Goal: Task Accomplishment & Management: Manage account settings

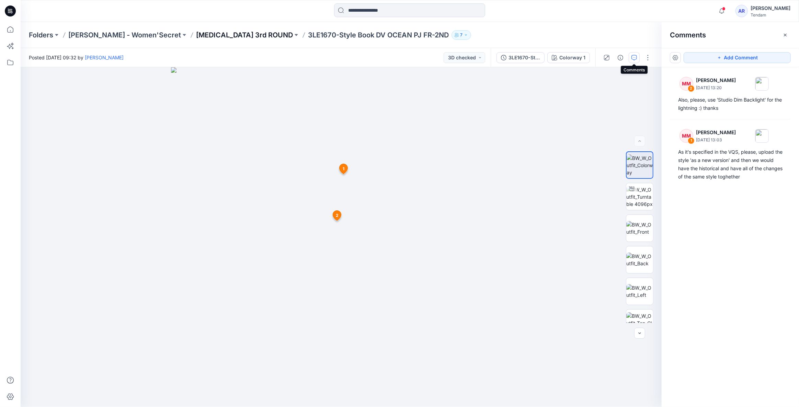
click at [196, 37] on p "[MEDICAL_DATA] 3rd ROUND" at bounding box center [244, 35] width 97 height 10
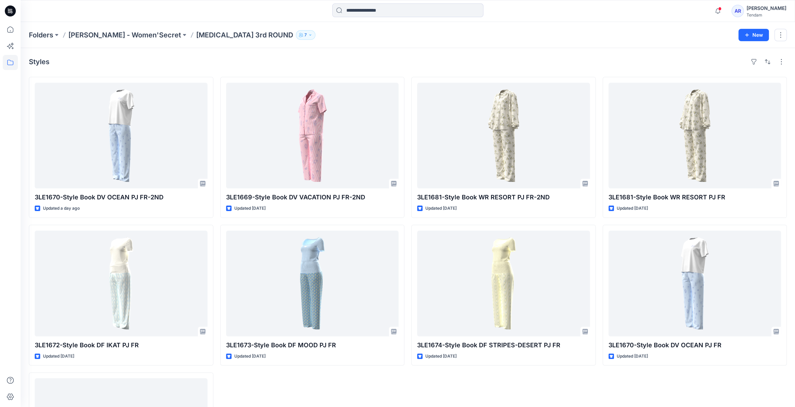
drag, startPoint x: 546, startPoint y: 7, endPoint x: 420, endPoint y: 40, distance: 130.8
click at [420, 40] on div "Folders [PERSON_NAME] - Women'Secret [MEDICAL_DATA] 3rd ROUND 7 New" at bounding box center [408, 35] width 774 height 26
click at [423, 380] on div "3LE1681-Style Book WR RESORT PJ FR-2ND Updated [DATE] 3LE1674-Style Book DF STR…" at bounding box center [503, 295] width 184 height 437
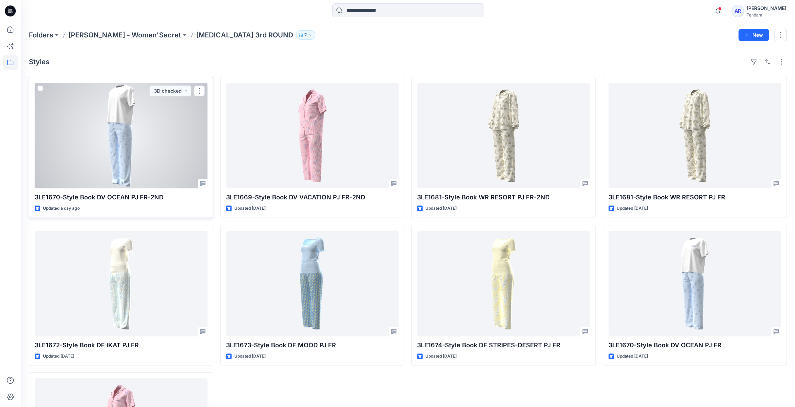
click at [158, 155] on div at bounding box center [121, 136] width 173 height 106
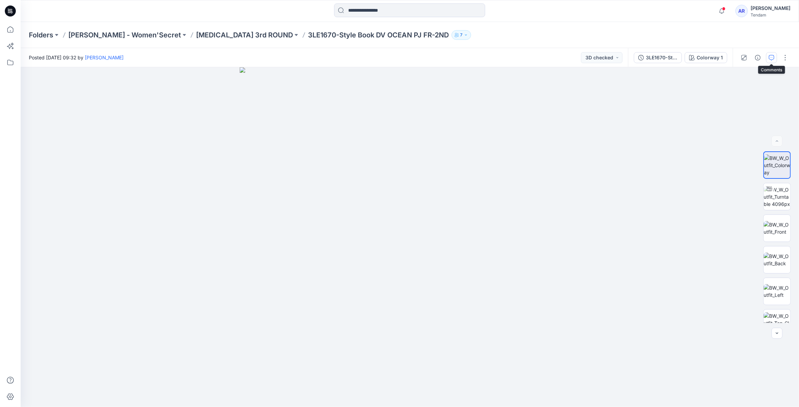
click at [774, 57] on icon "button" at bounding box center [771, 57] width 5 height 5
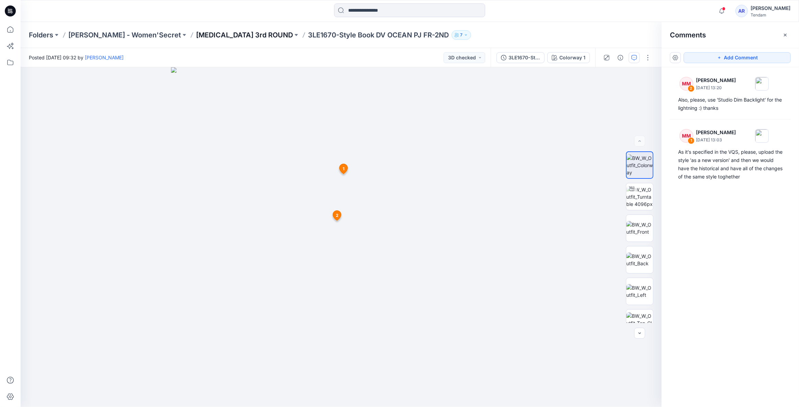
click at [205, 31] on p "[MEDICAL_DATA] 3rd ROUND" at bounding box center [244, 35] width 97 height 10
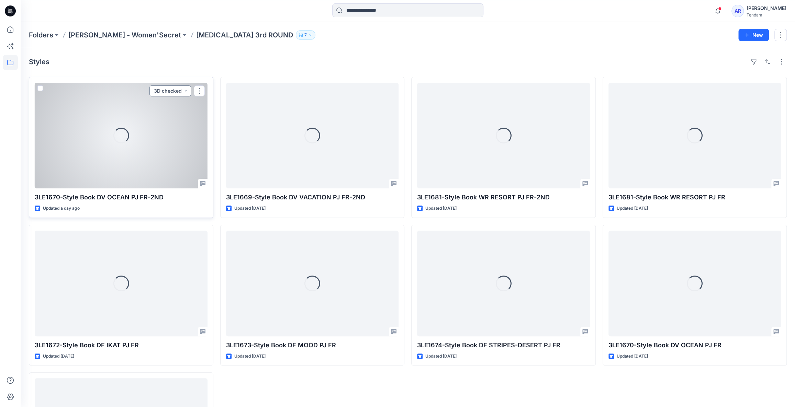
click at [166, 90] on button "3D checked" at bounding box center [170, 91] width 42 height 11
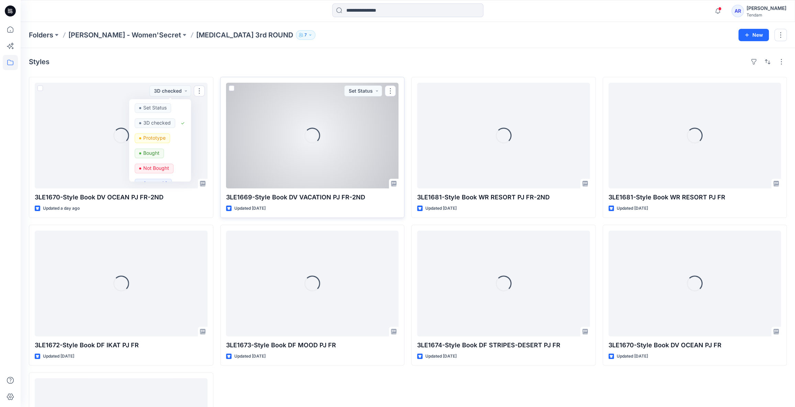
click at [343, 105] on div "Loading..." at bounding box center [312, 136] width 173 height 106
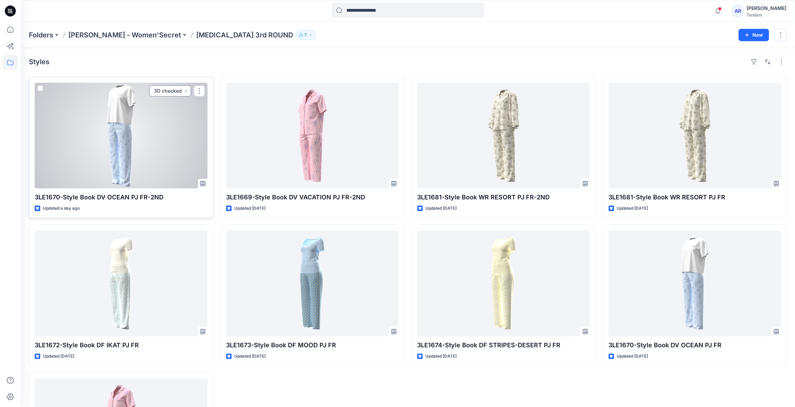
click at [172, 92] on button "3D checked" at bounding box center [170, 91] width 42 height 11
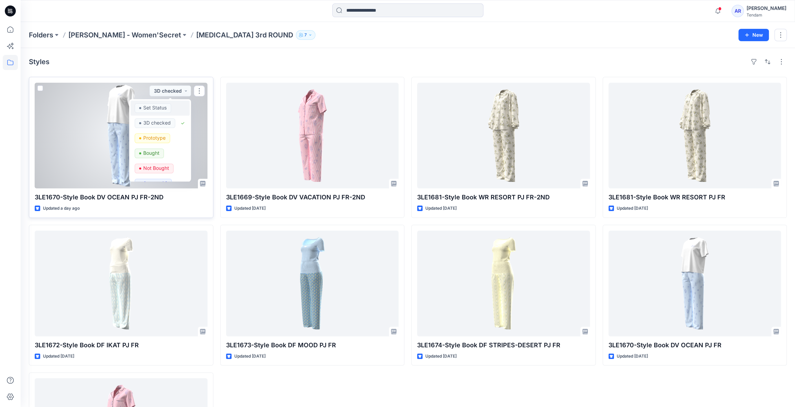
click at [161, 106] on p "Set Status" at bounding box center [154, 107] width 23 height 9
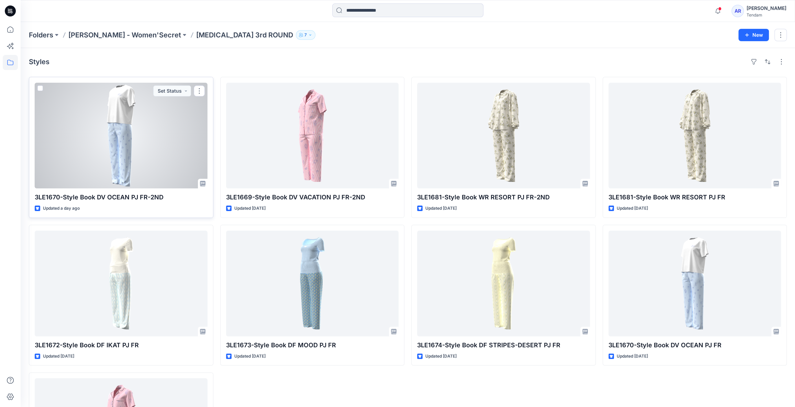
click at [112, 159] on div at bounding box center [121, 136] width 173 height 106
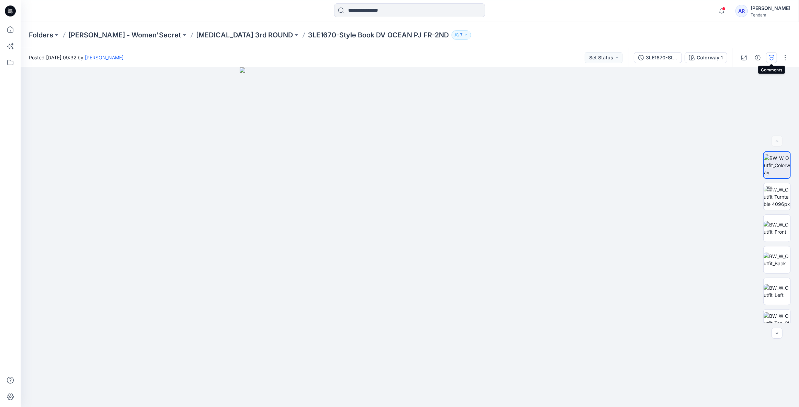
click at [772, 56] on icon "button" at bounding box center [771, 57] width 5 height 5
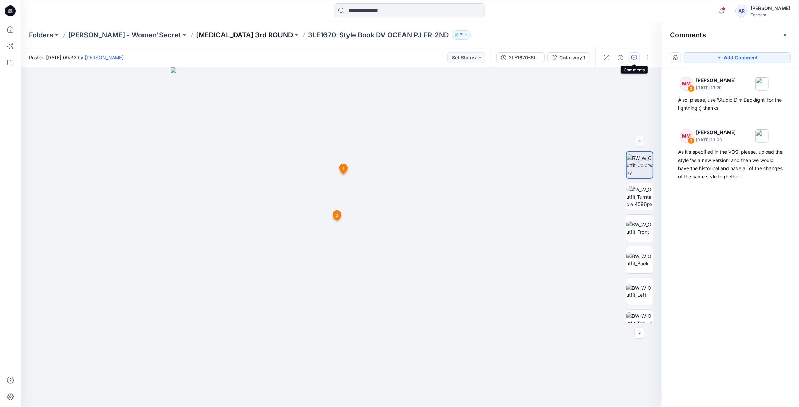
click at [204, 36] on p "[MEDICAL_DATA] 3rd ROUND" at bounding box center [244, 35] width 97 height 10
